Goal: Book appointment/travel/reservation

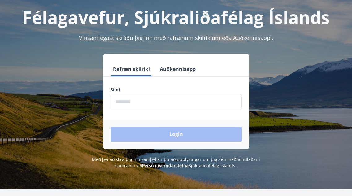
scroll to position [32, 0]
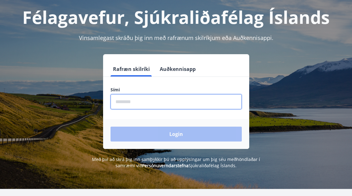
click at [119, 105] on input "phone" at bounding box center [175, 101] width 131 height 15
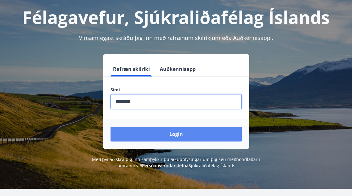
type input "********"
click at [177, 134] on button "Login" at bounding box center [175, 133] width 131 height 15
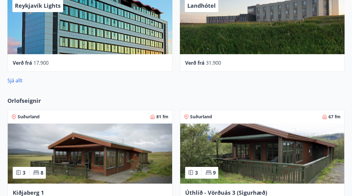
scroll to position [353, 0]
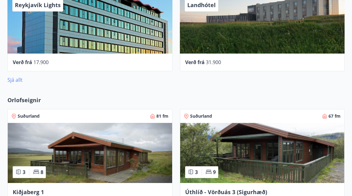
click at [17, 79] on link "Sjá allt" at bounding box center [14, 79] width 15 height 7
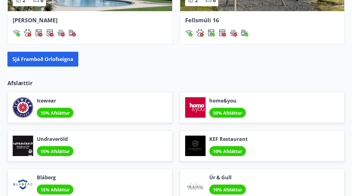
scroll to position [636, 0]
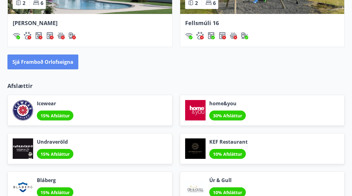
click at [64, 64] on button "Sjá framboð orlofseigna" at bounding box center [42, 61] width 71 height 15
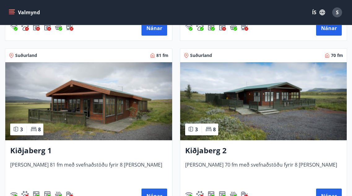
scroll to position [1434, 0]
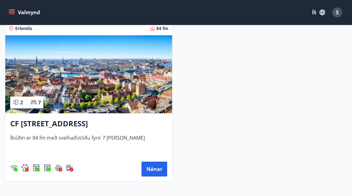
click at [77, 90] on img at bounding box center [88, 74] width 167 height 78
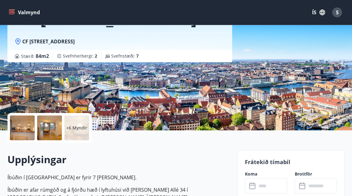
scroll to position [56, 0]
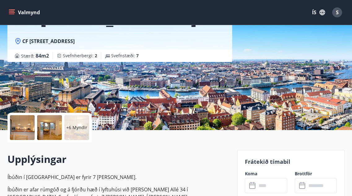
click at [74, 128] on p "+6 Myndir" at bounding box center [76, 127] width 21 height 6
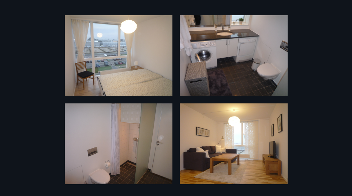
scroll to position [372, 0]
